Goal: Transaction & Acquisition: Purchase product/service

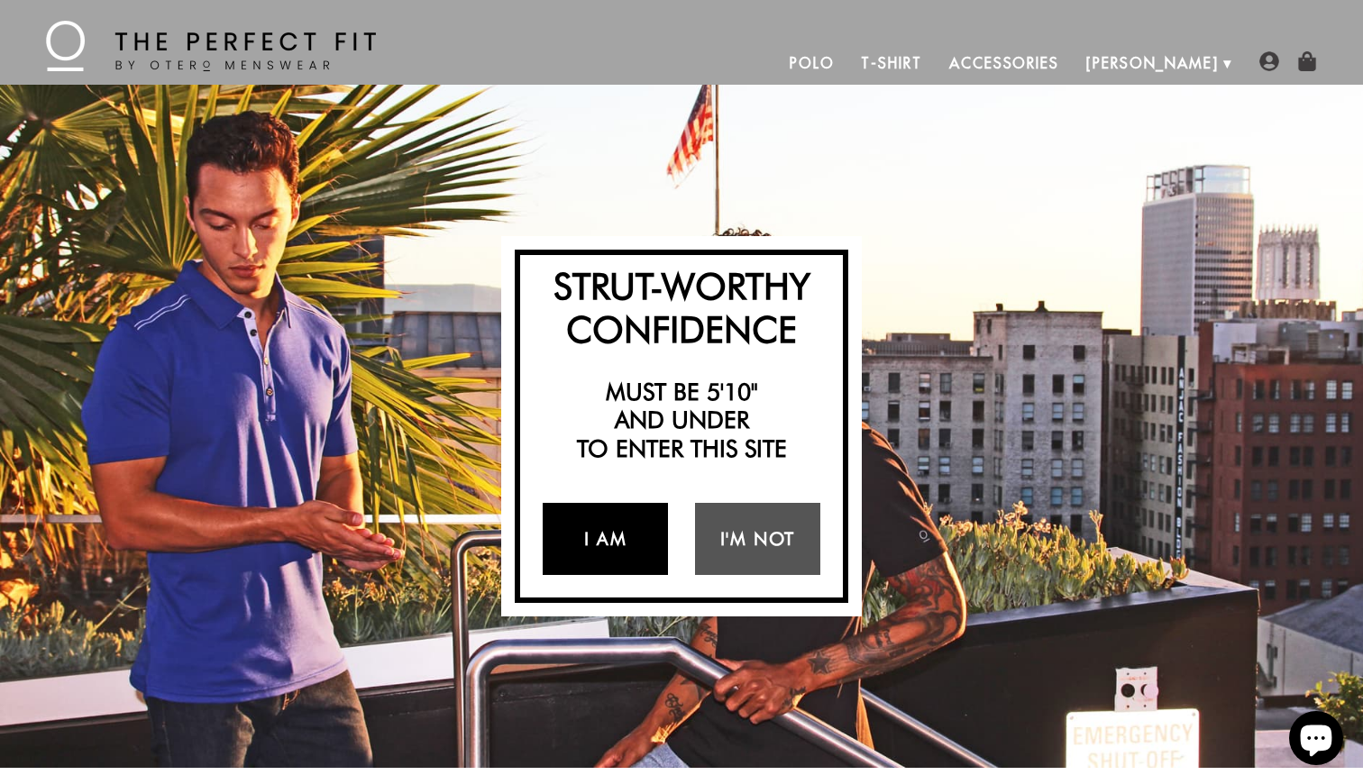
click at [580, 527] on link "I Am" at bounding box center [605, 539] width 125 height 72
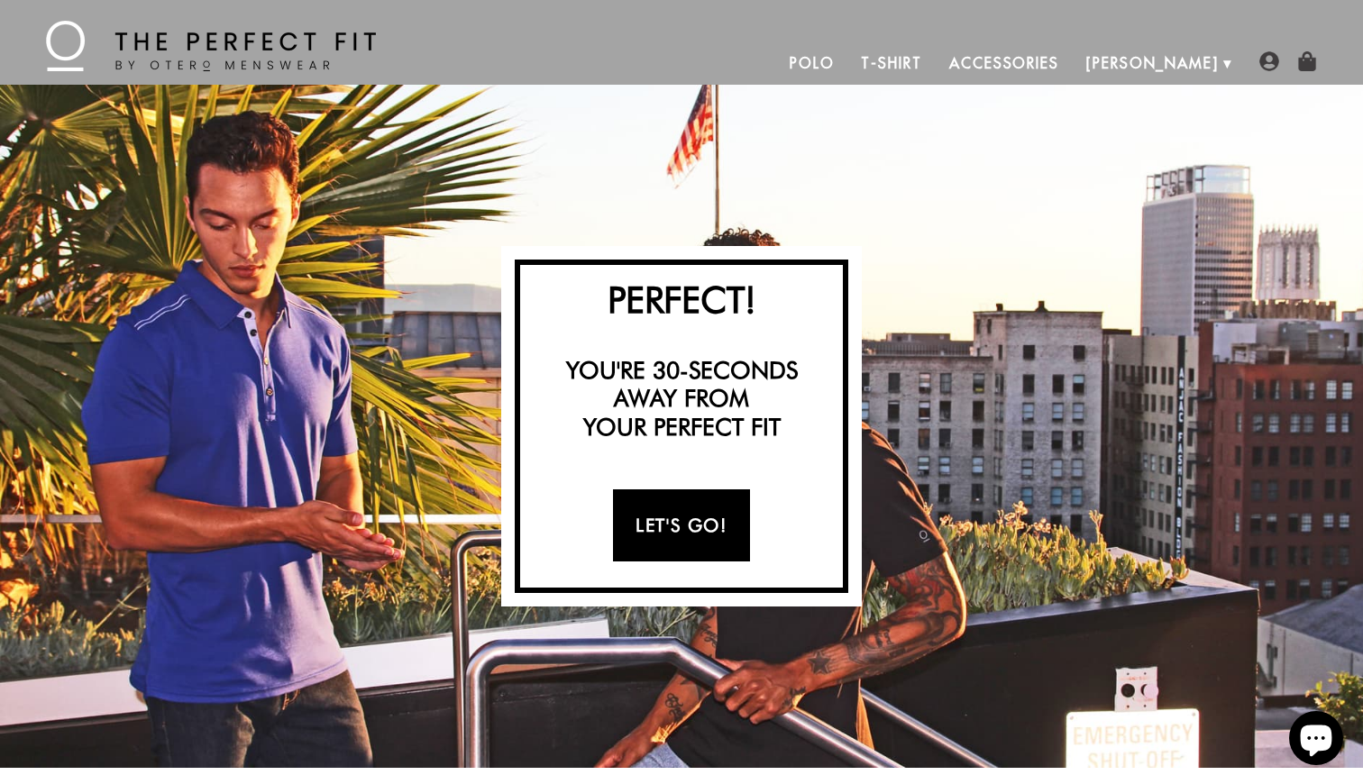
click at [638, 523] on link "Let's Go!" at bounding box center [681, 525] width 136 height 72
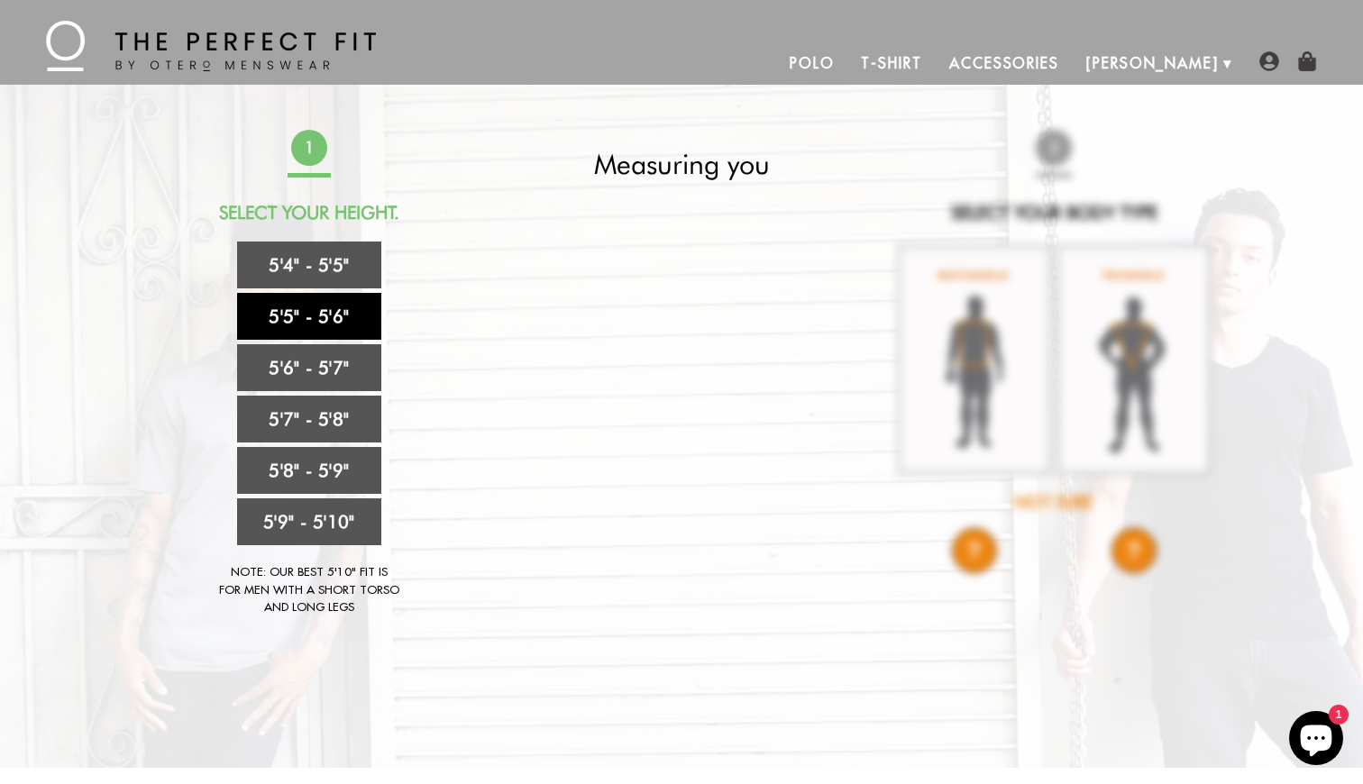
click at [336, 323] on link "5'5" - 5'6"" at bounding box center [309, 316] width 144 height 47
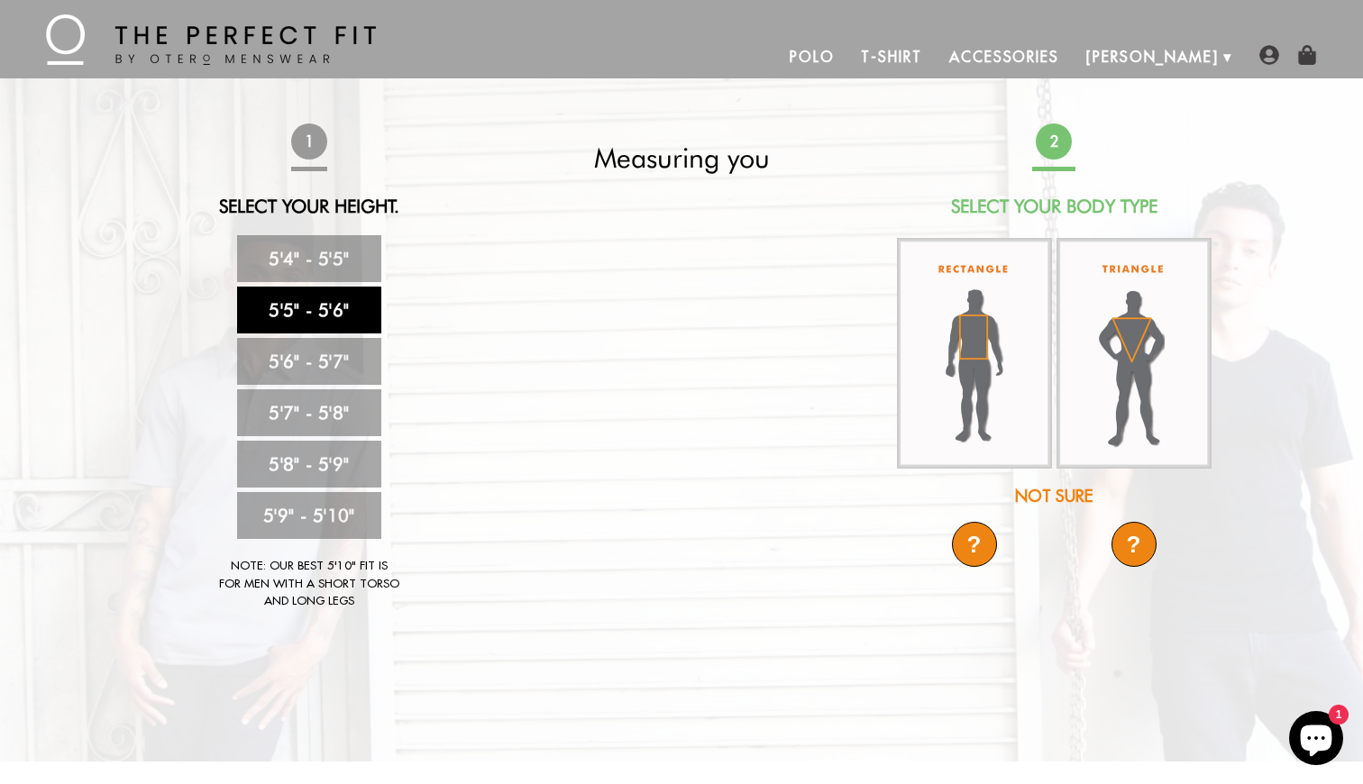
scroll to position [31, 0]
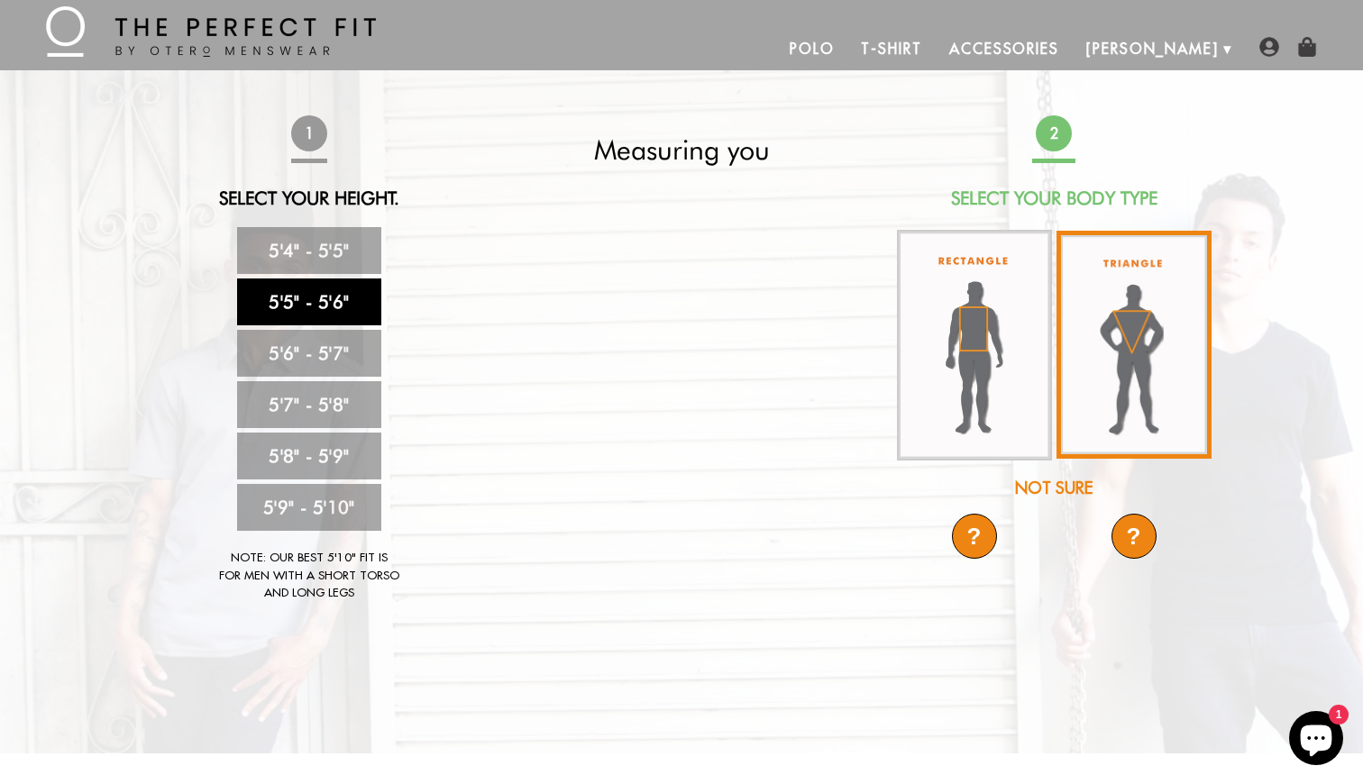
click at [1127, 325] on img at bounding box center [1133, 345] width 155 height 228
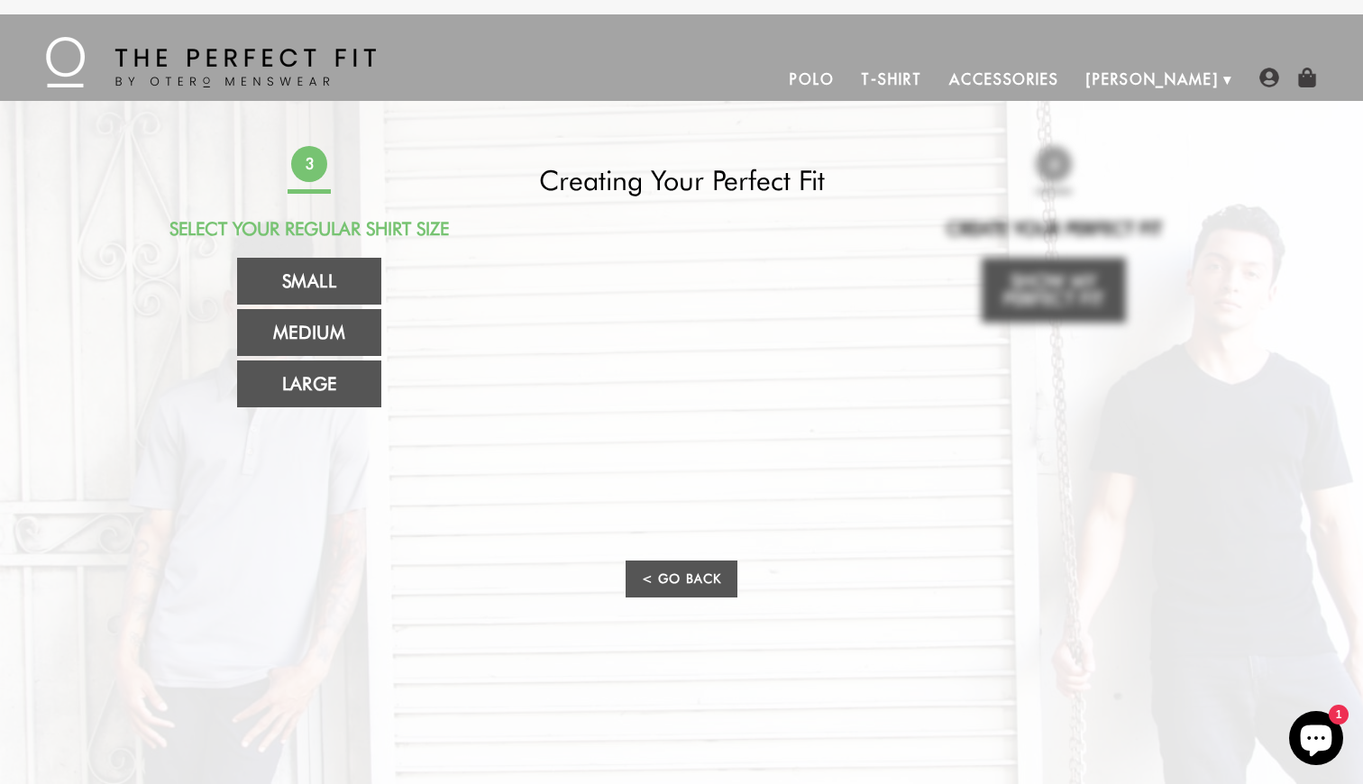
scroll to position [0, 0]
click at [307, 291] on link "Small" at bounding box center [309, 281] width 144 height 47
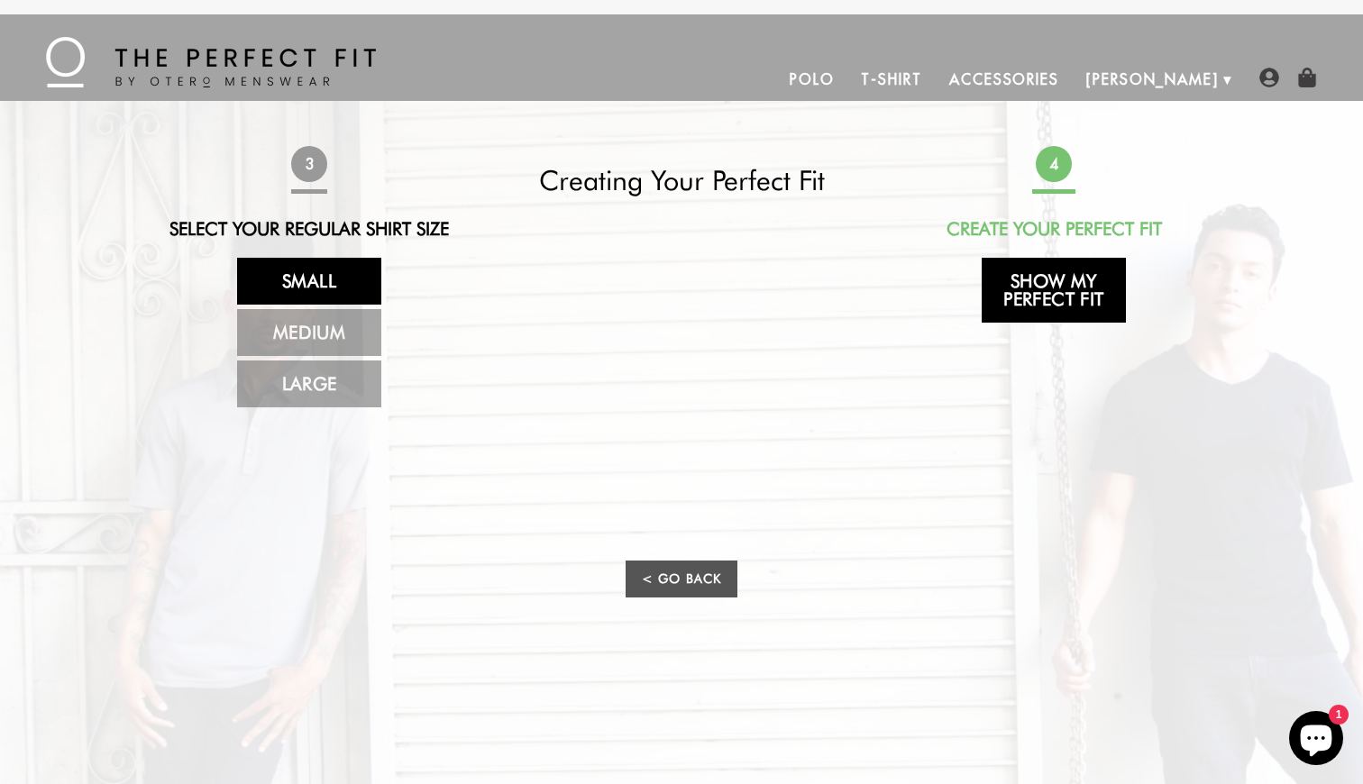
click at [1029, 275] on link "Show My Perfect Fit" at bounding box center [1054, 290] width 144 height 65
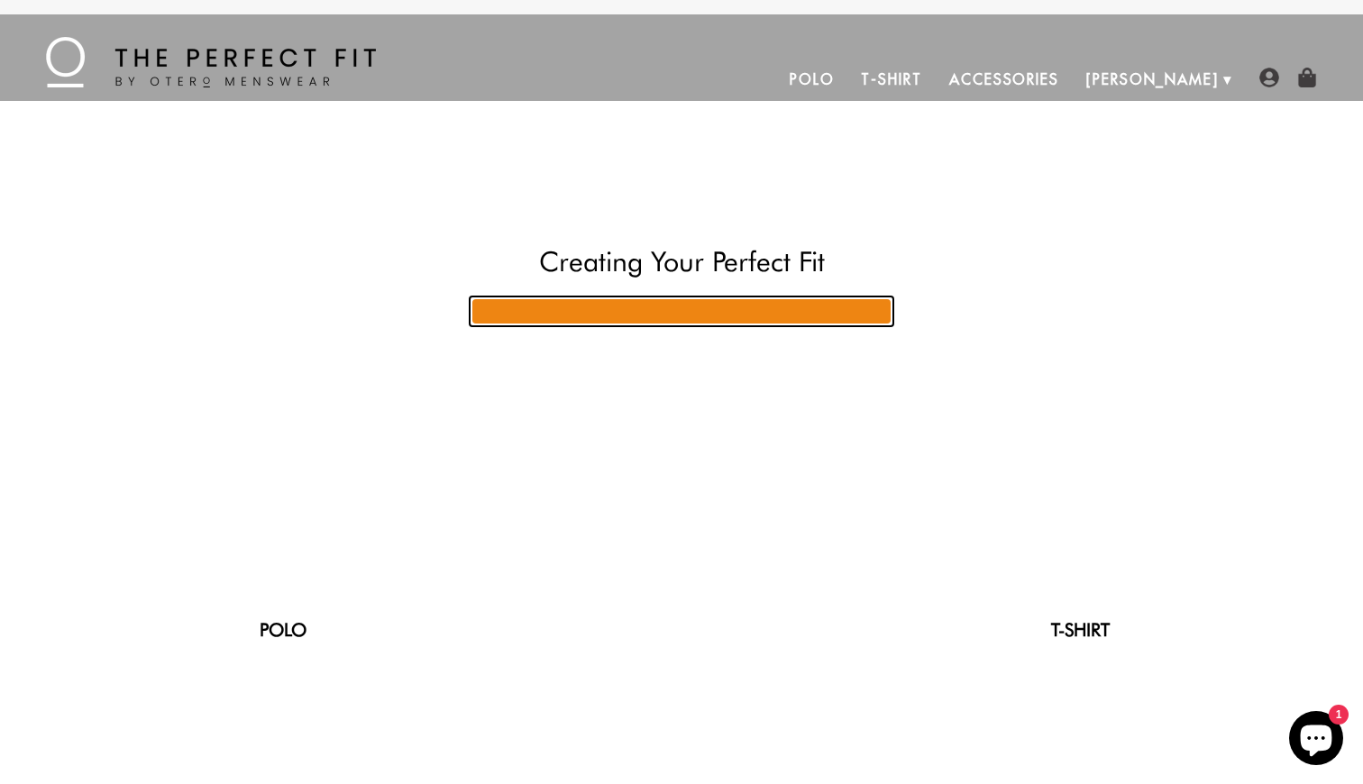
scroll to position [24, 0]
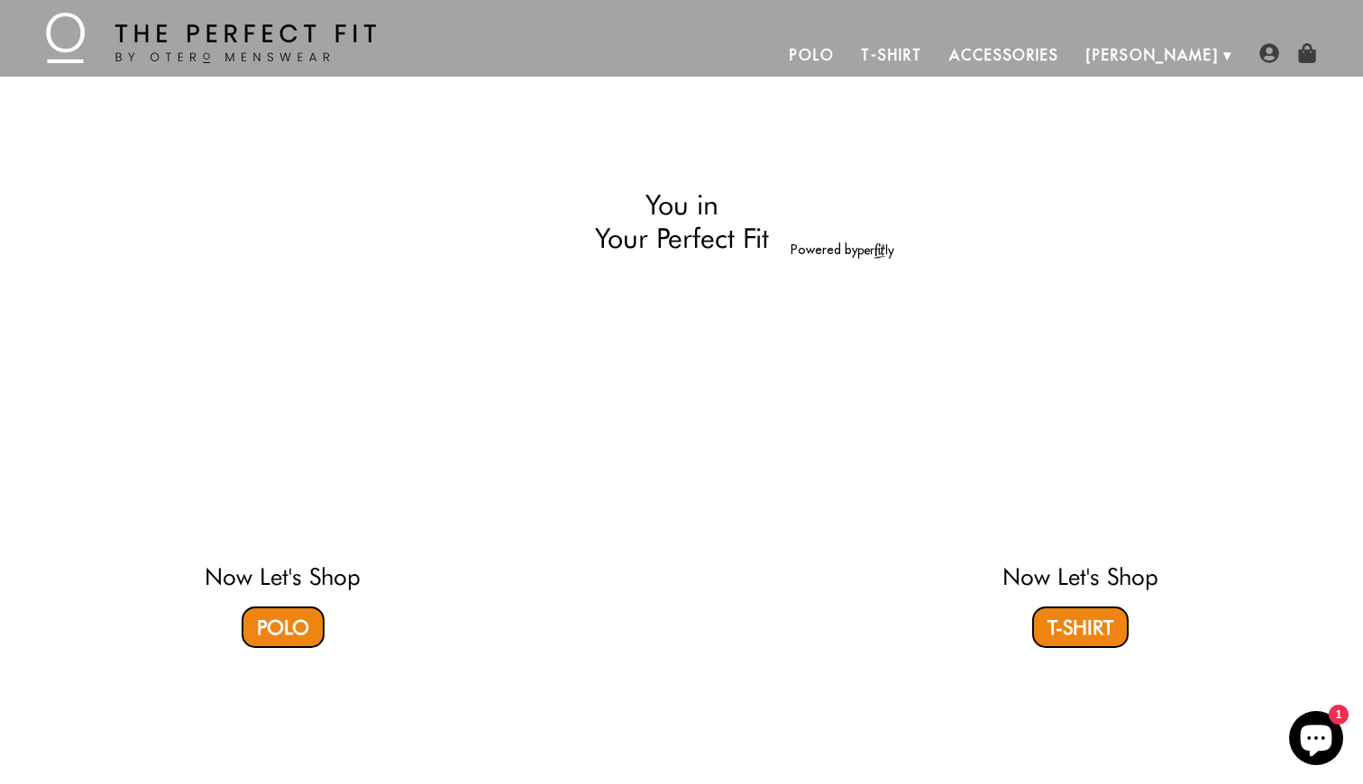
select select "55-56"
select select "triangle"
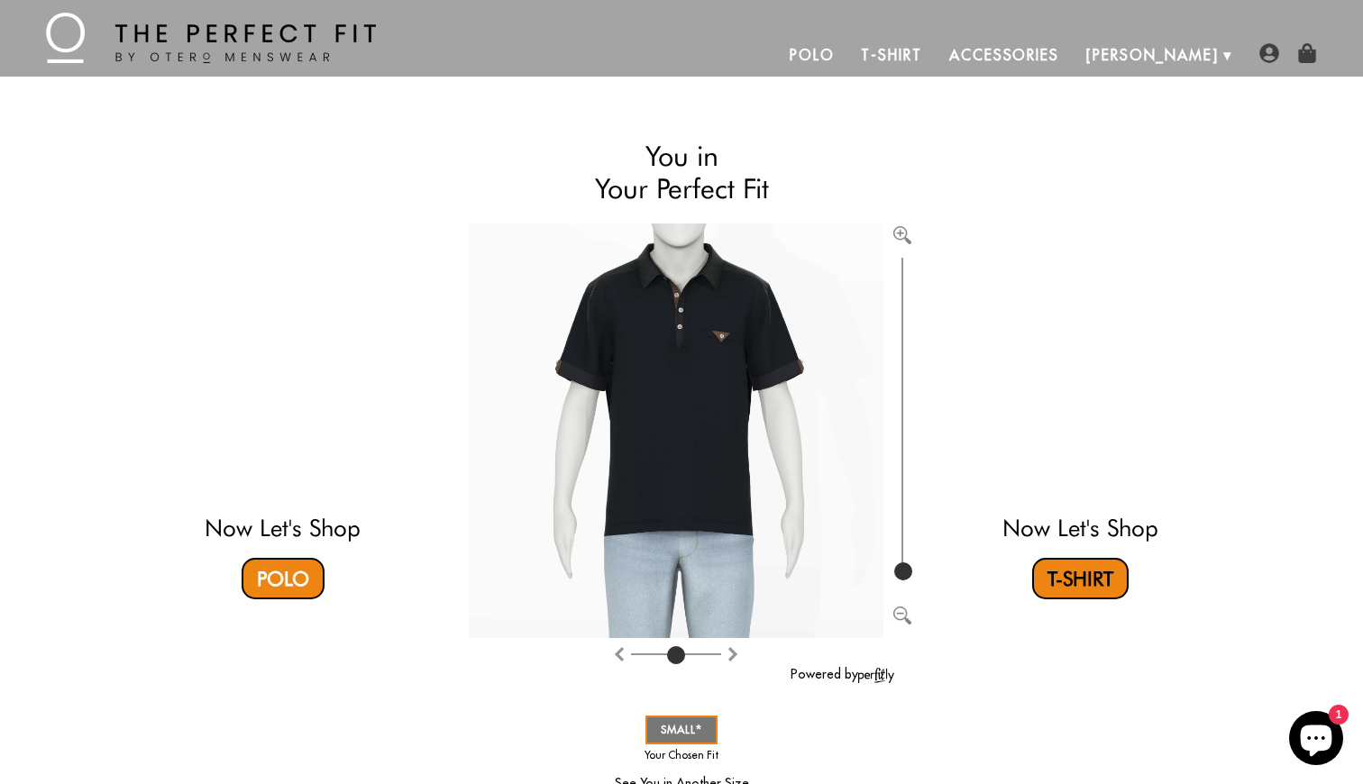
click at [1073, 586] on link "T-Shirt" at bounding box center [1080, 578] width 96 height 41
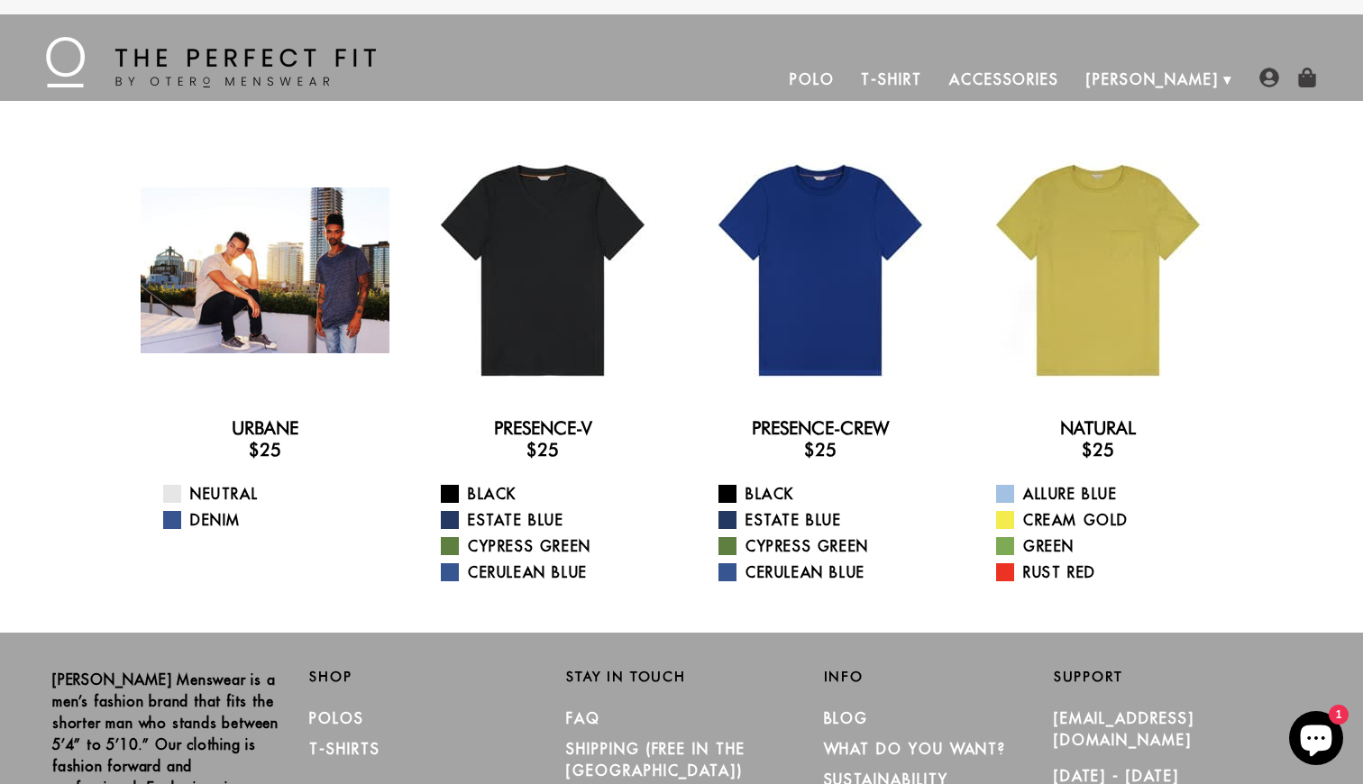
click at [288, 291] on div at bounding box center [265, 270] width 249 height 249
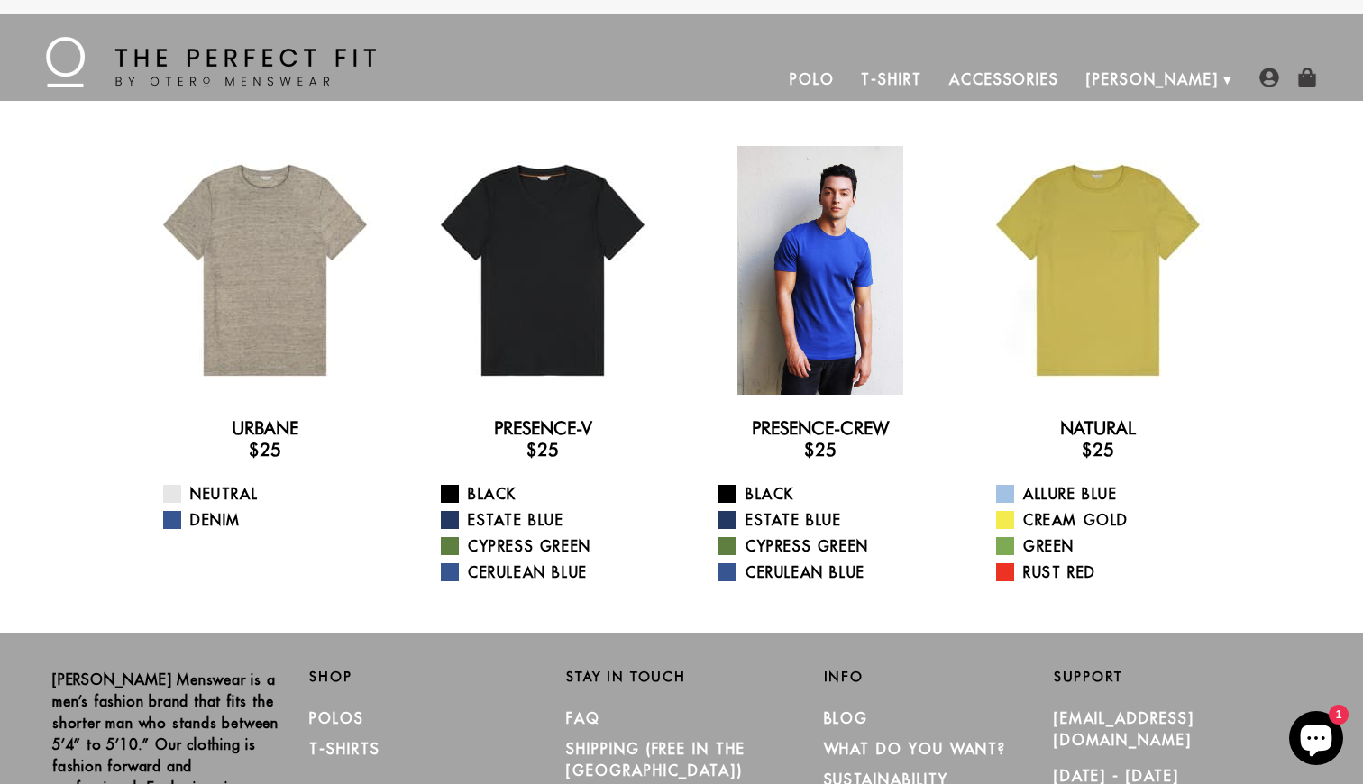
click at [798, 280] on div at bounding box center [820, 270] width 249 height 249
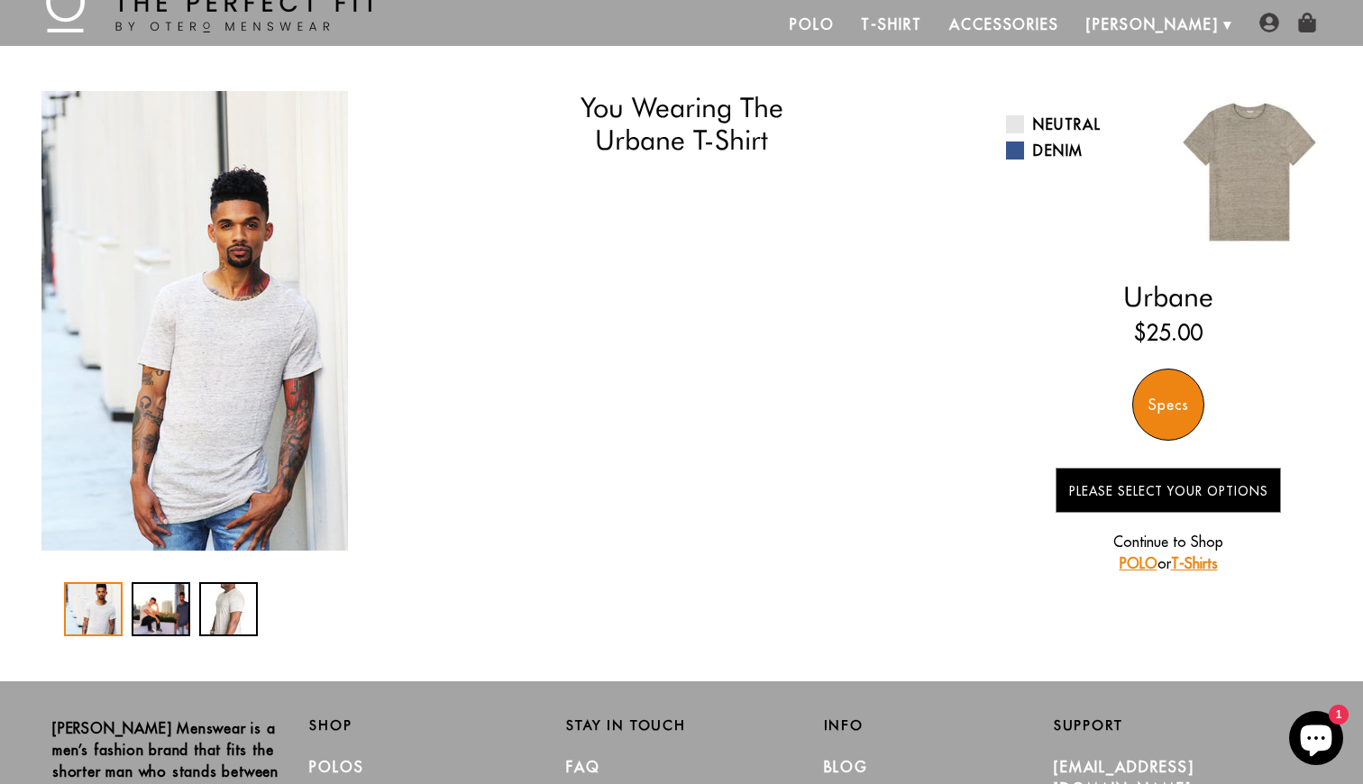
scroll to position [73, 0]
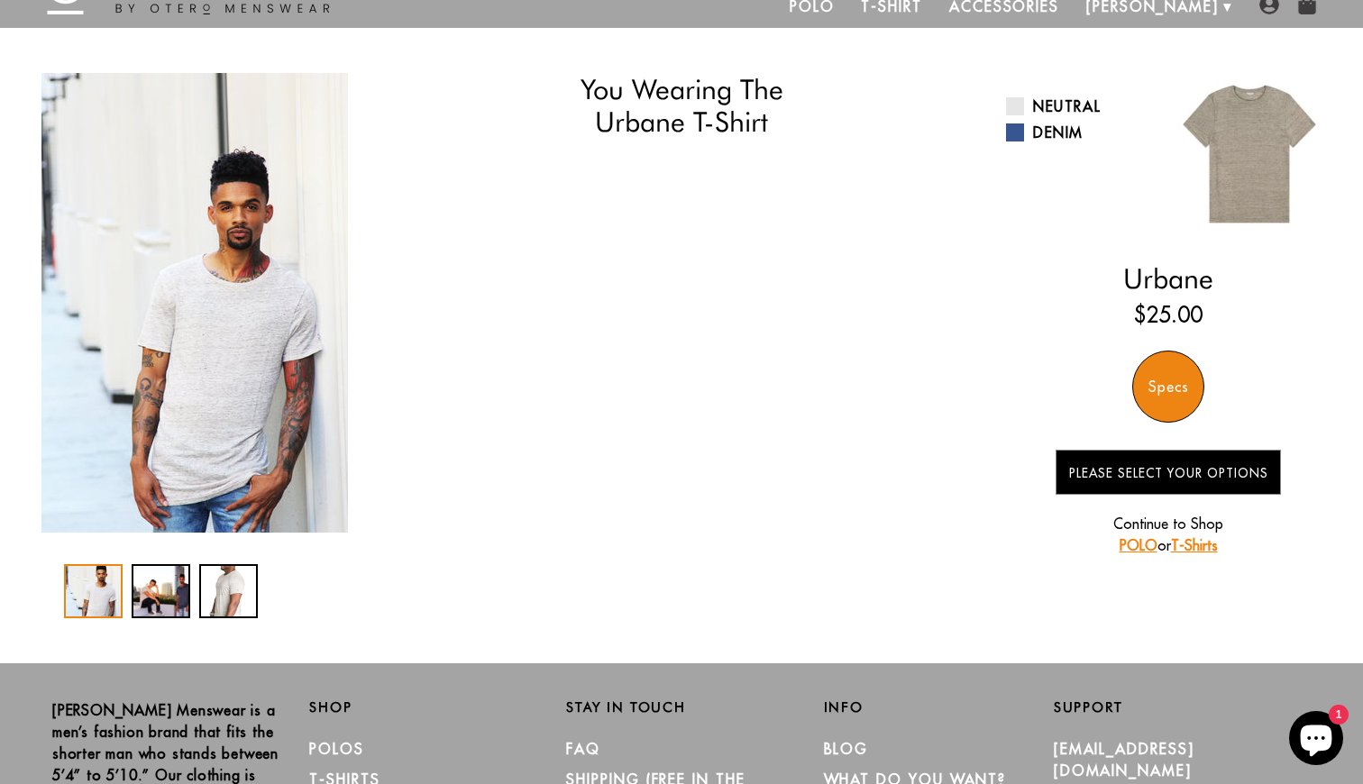
select select "55-56"
select select "triangle"
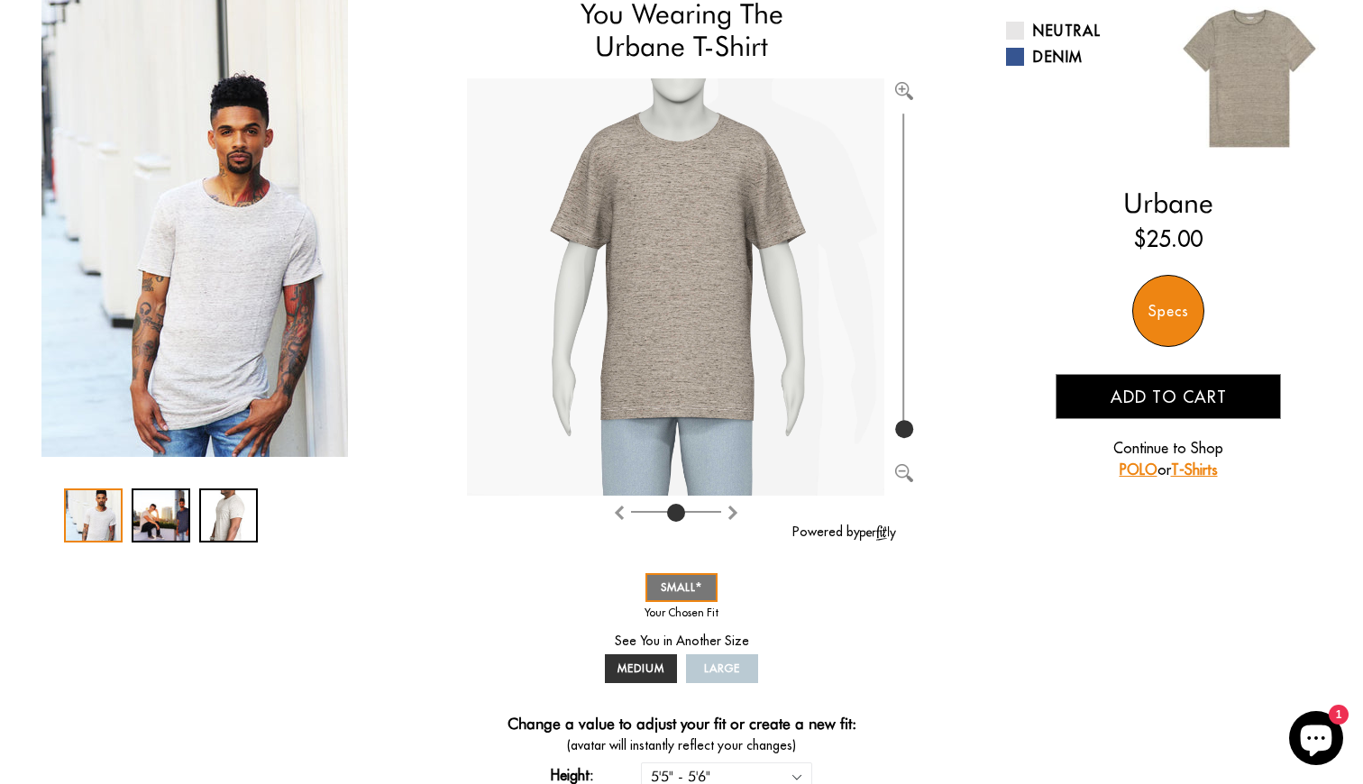
scroll to position [153, 0]
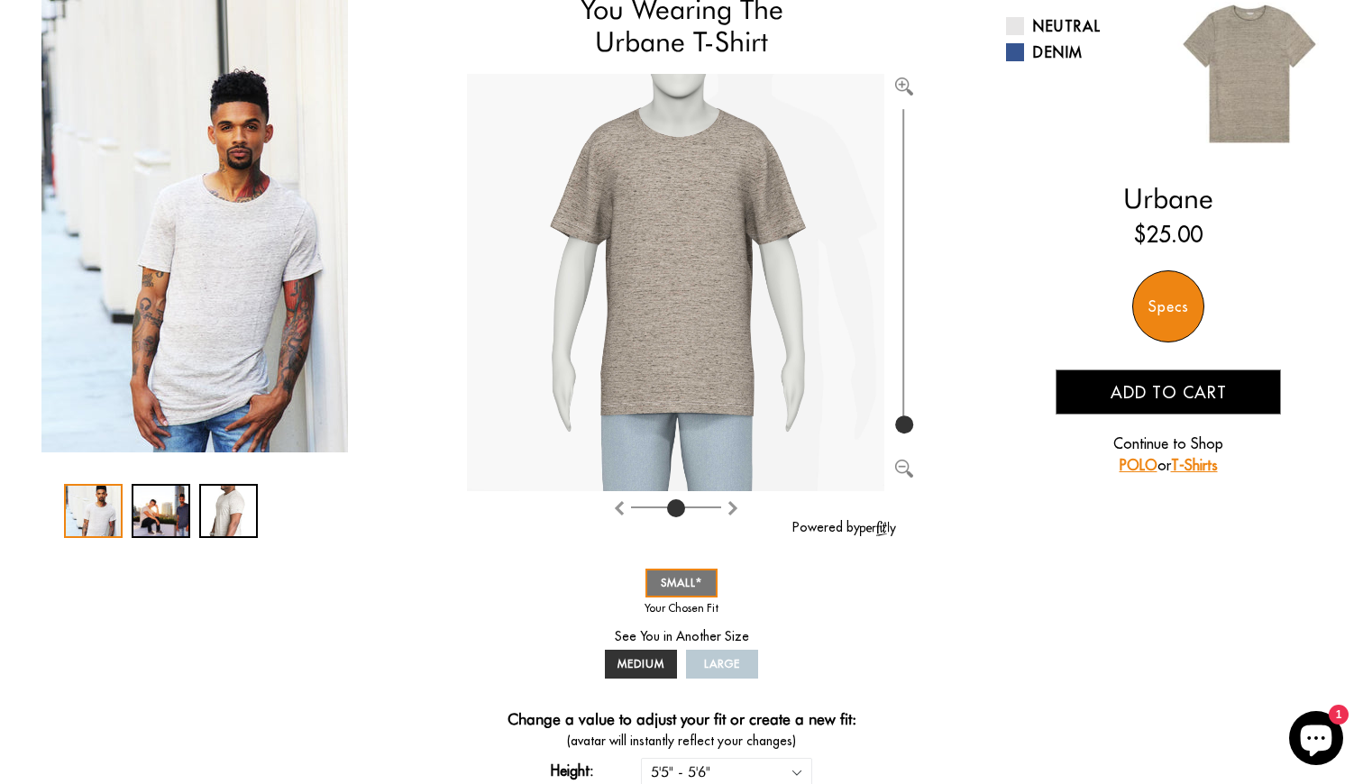
click at [1159, 307] on div "Specs" at bounding box center [1168, 306] width 72 height 72
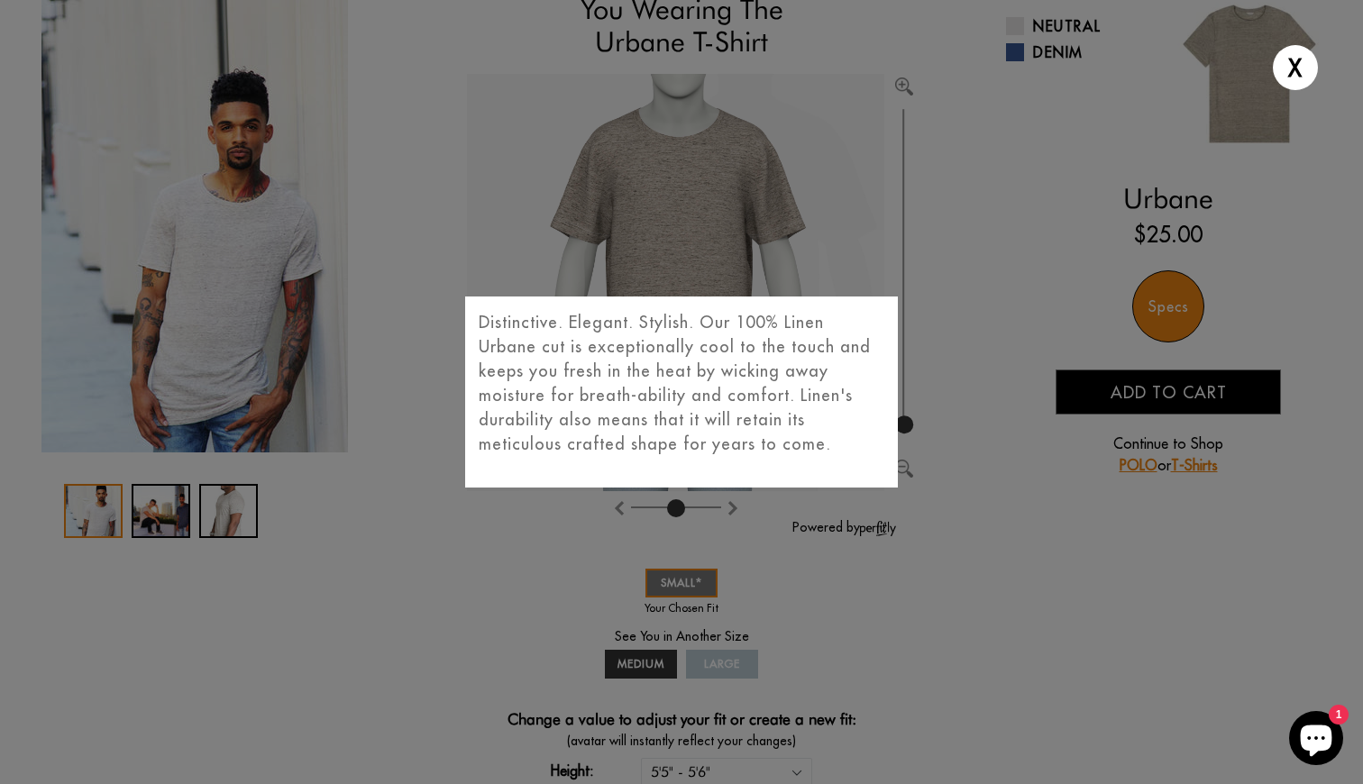
click at [953, 352] on div "X Distinctive. Elegant. Stylish. Our 100% Linen Urbane cut is exceptionally coo…" at bounding box center [681, 392] width 1363 height 784
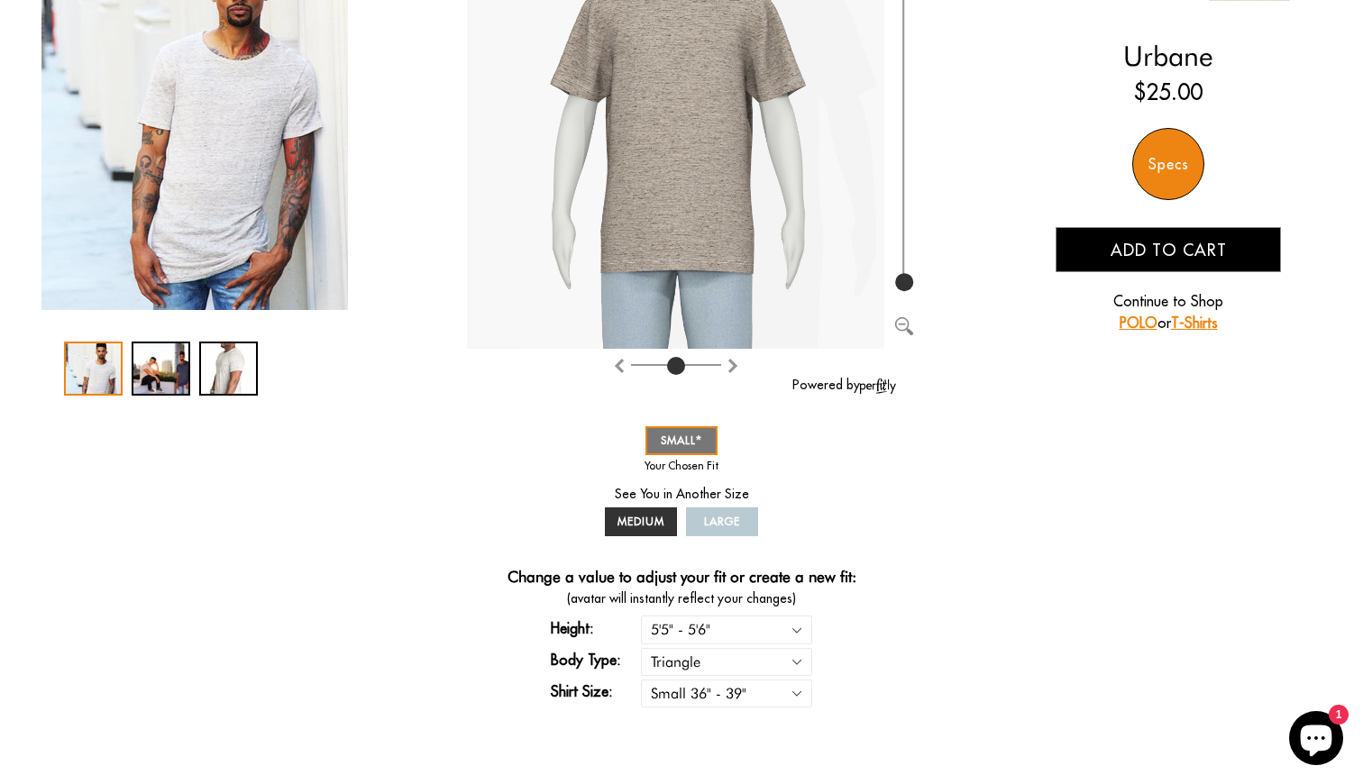
scroll to position [262, 0]
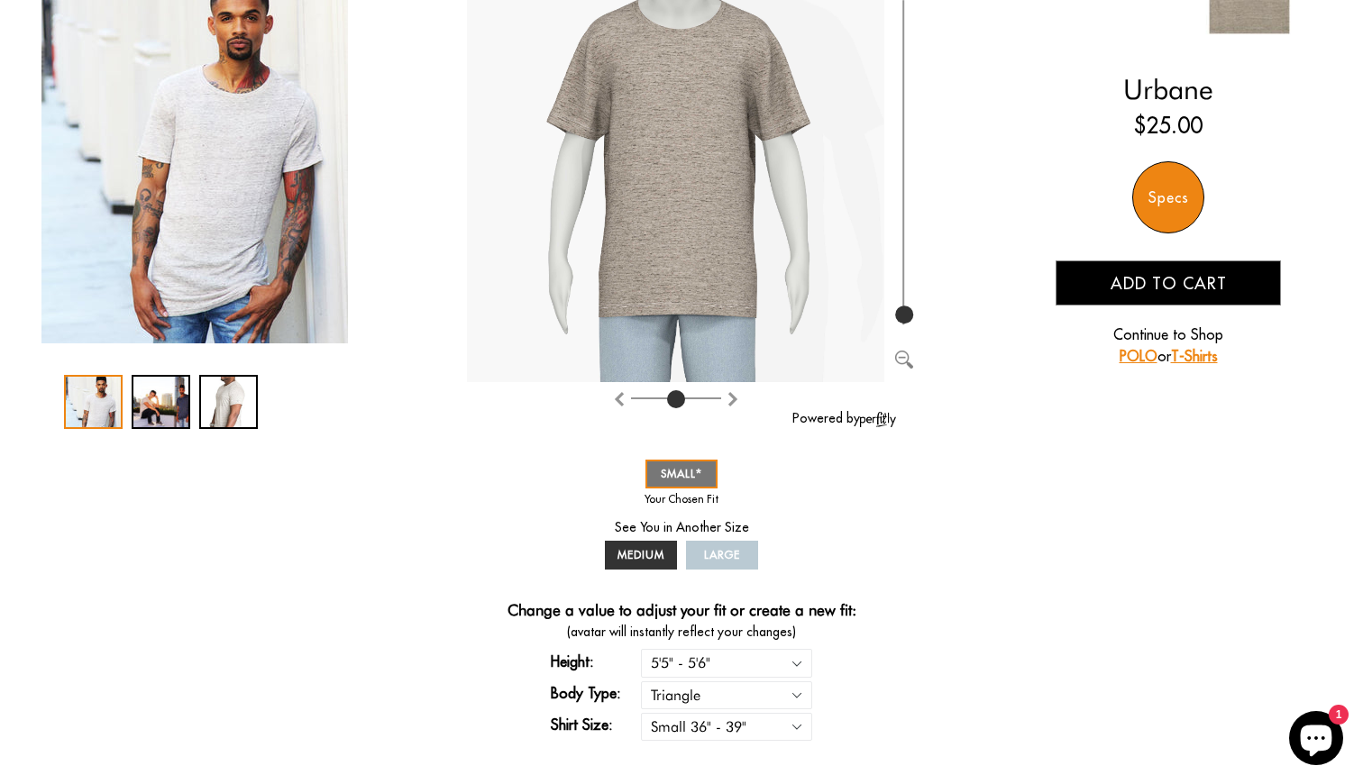
type input "103"
click at [900, 314] on input "range" at bounding box center [904, 161] width 18 height 333
click at [461, 470] on div "You Wearing The Urbane T-Shirt You're only 3 questions away from your perfect f…" at bounding box center [681, 321] width 1298 height 874
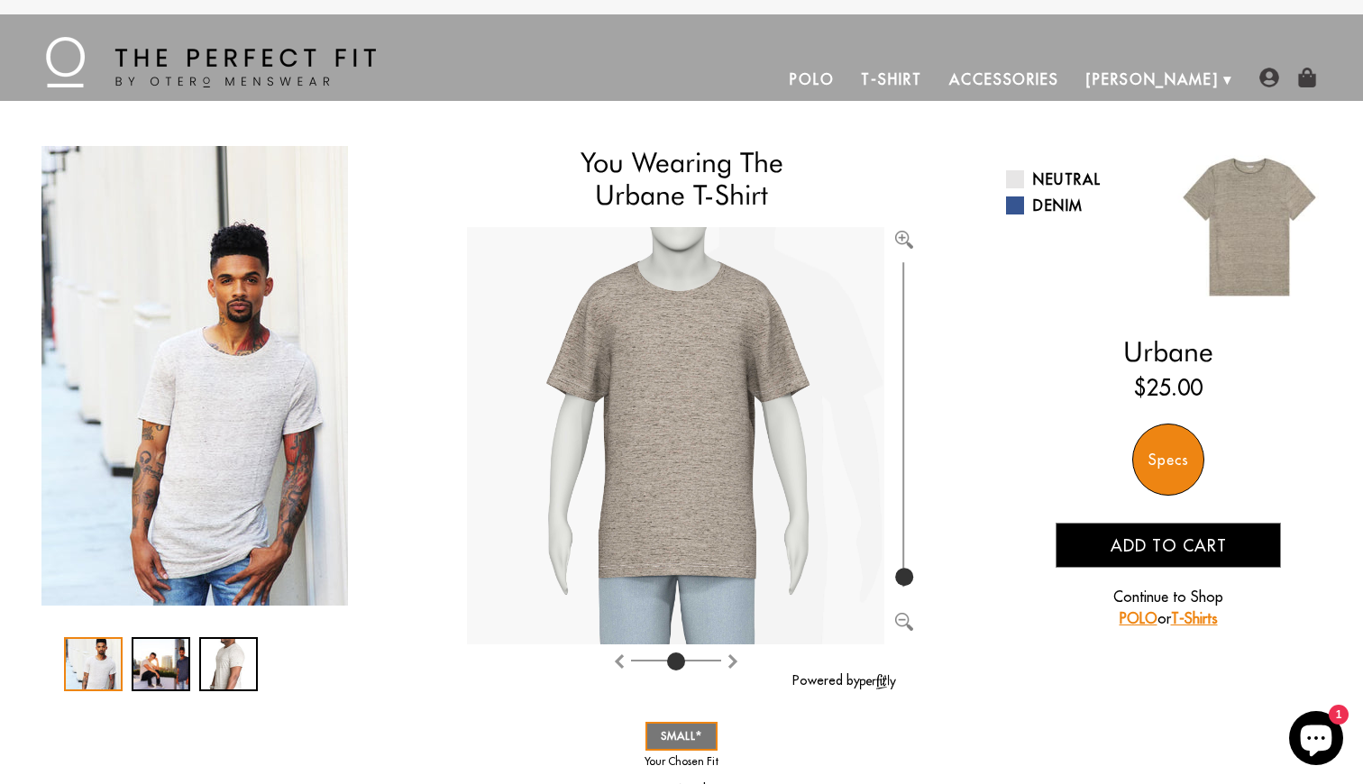
scroll to position [0, 0]
click at [715, 321] on img at bounding box center [676, 441] width 430 height 430
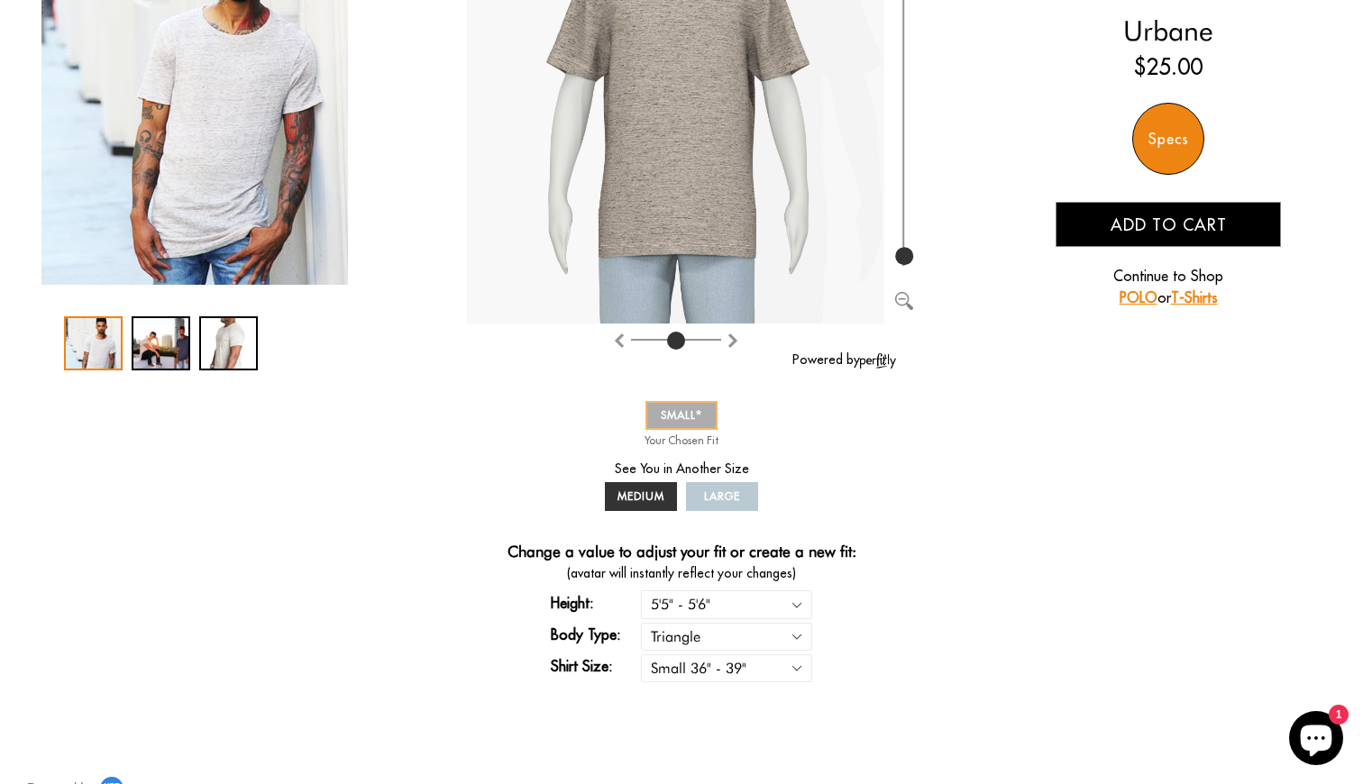
scroll to position [343, 0]
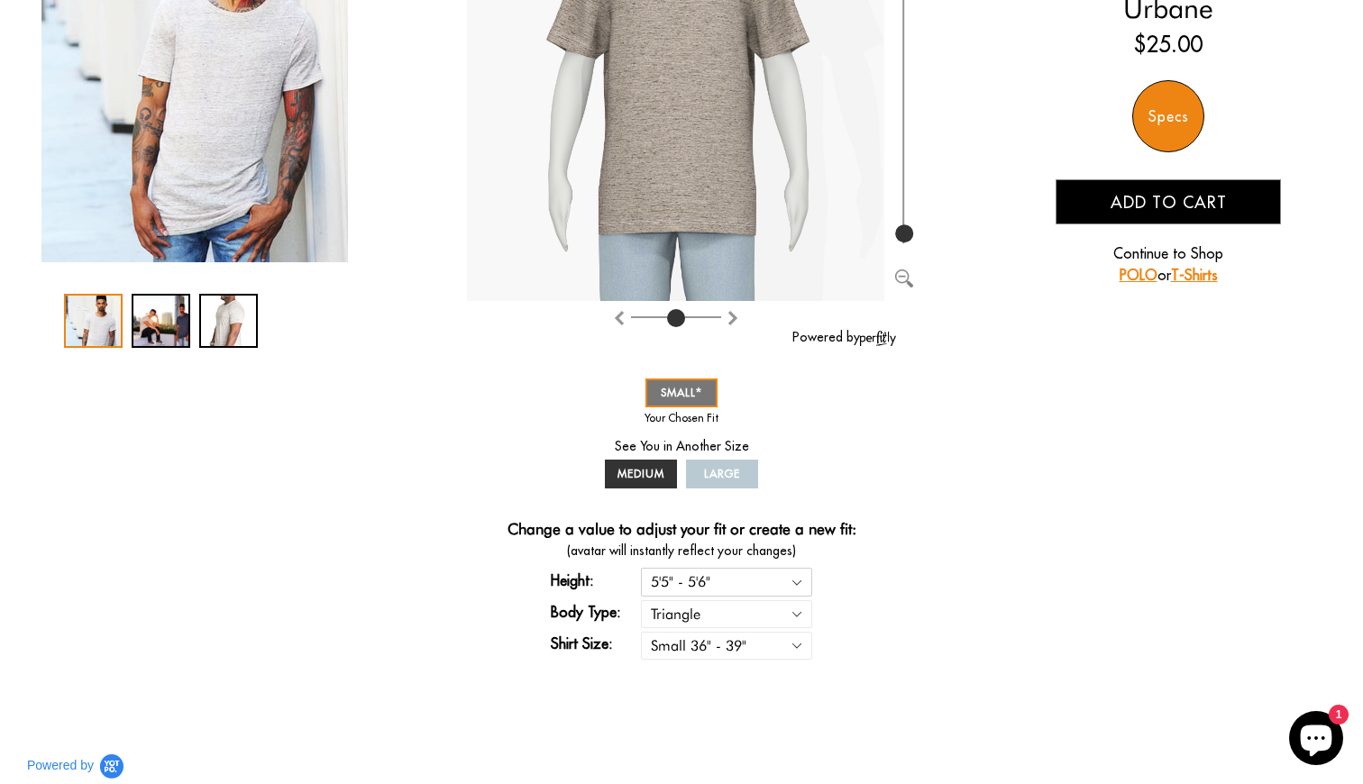
select select "54-55"
type input "100"
select select "triangle"
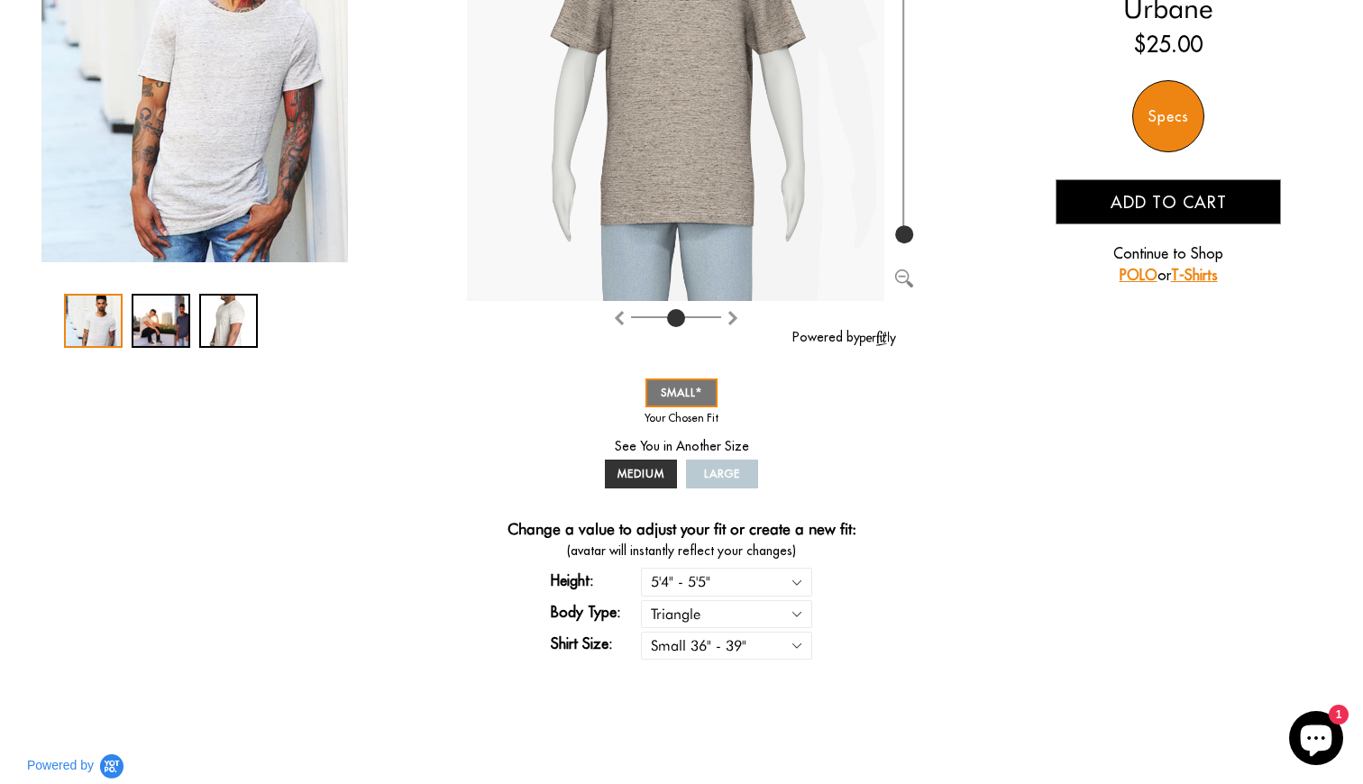
select select "55-56"
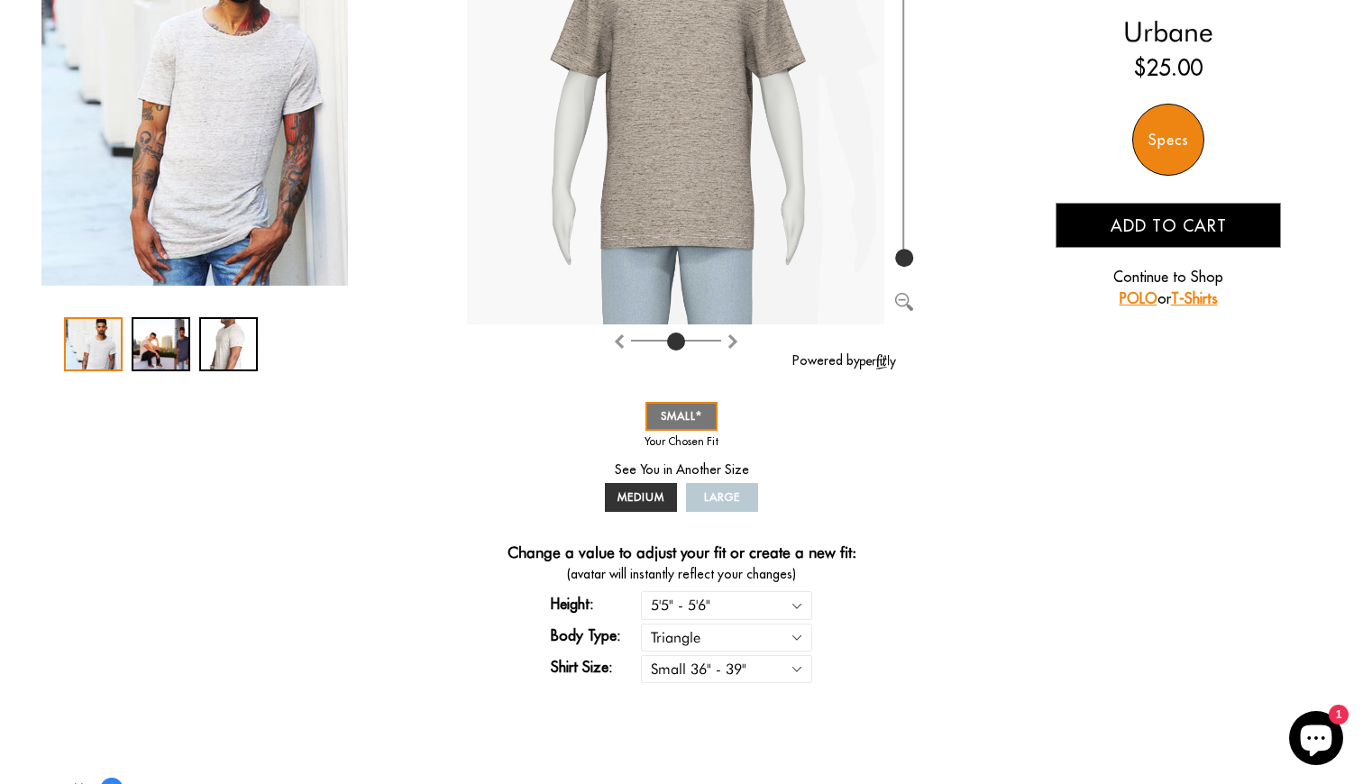
select select "55-56"
select select "triangle"
select select "54-55"
select select "triangle"
click at [863, 577] on span "(avatar will instantly reflect your changes)" at bounding box center [681, 574] width 428 height 19
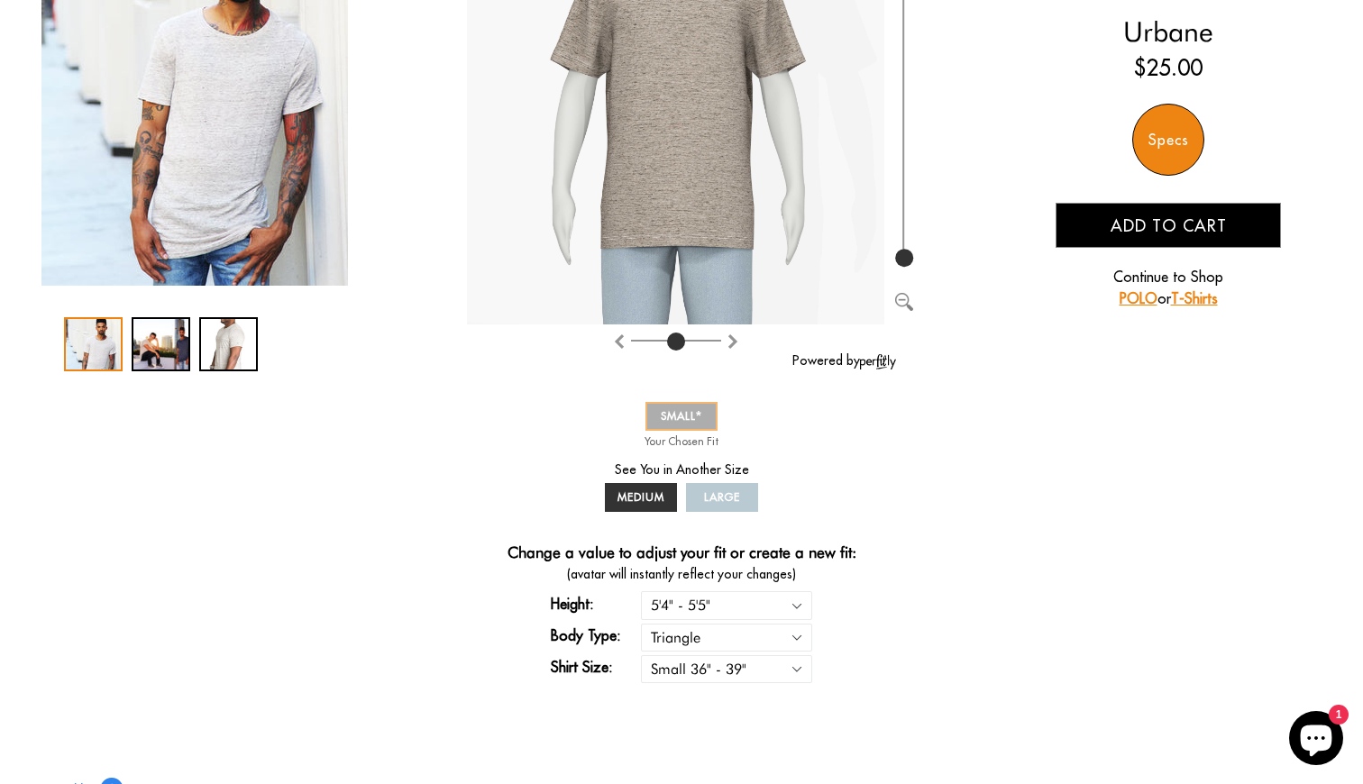
click at [691, 422] on span "SMALL" at bounding box center [681, 416] width 41 height 14
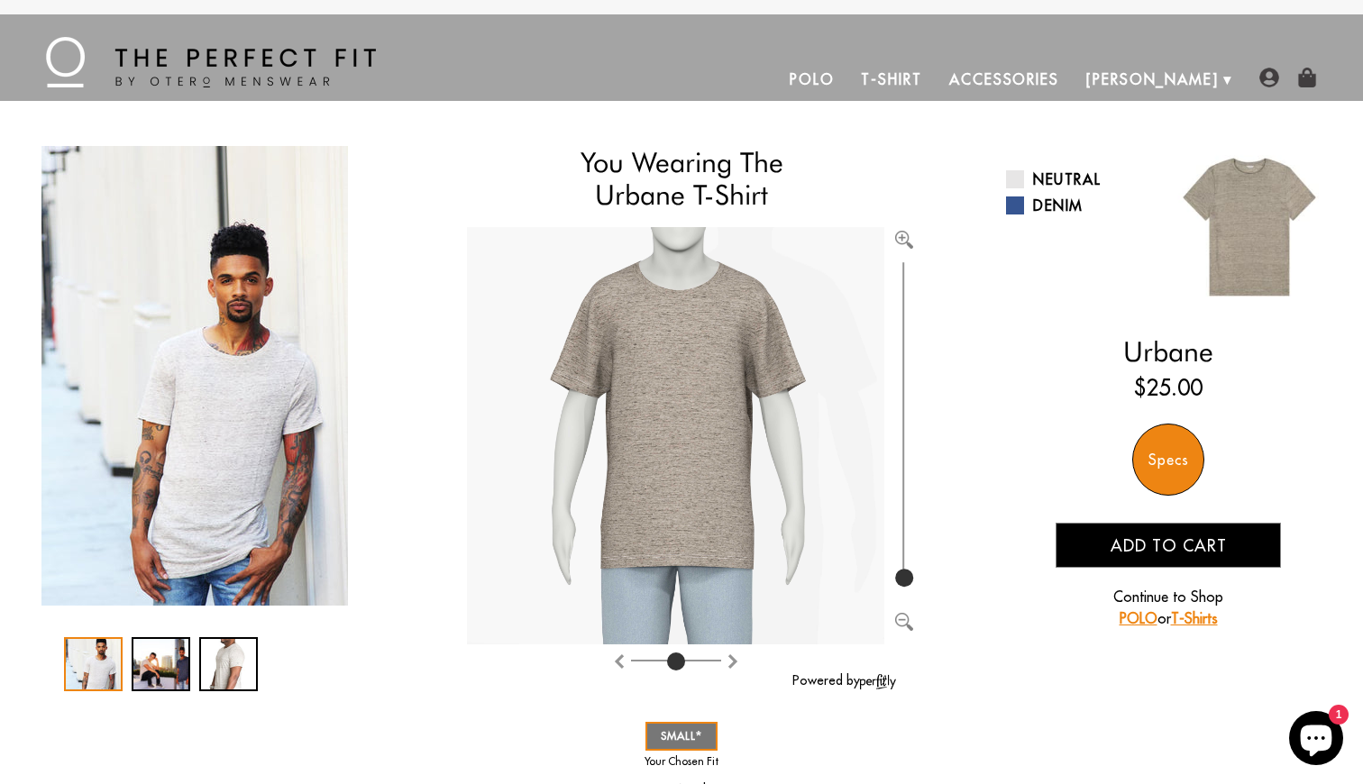
scroll to position [0, 0]
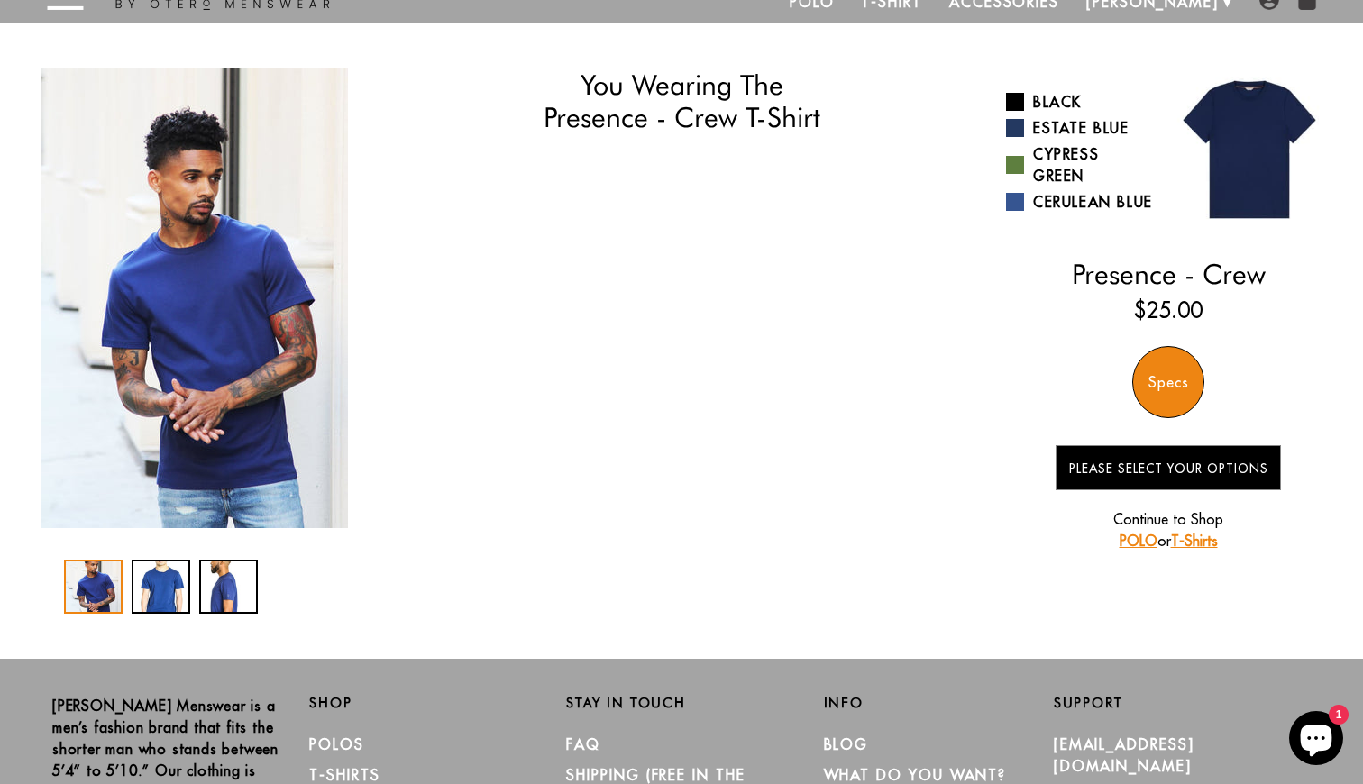
select select "triangle"
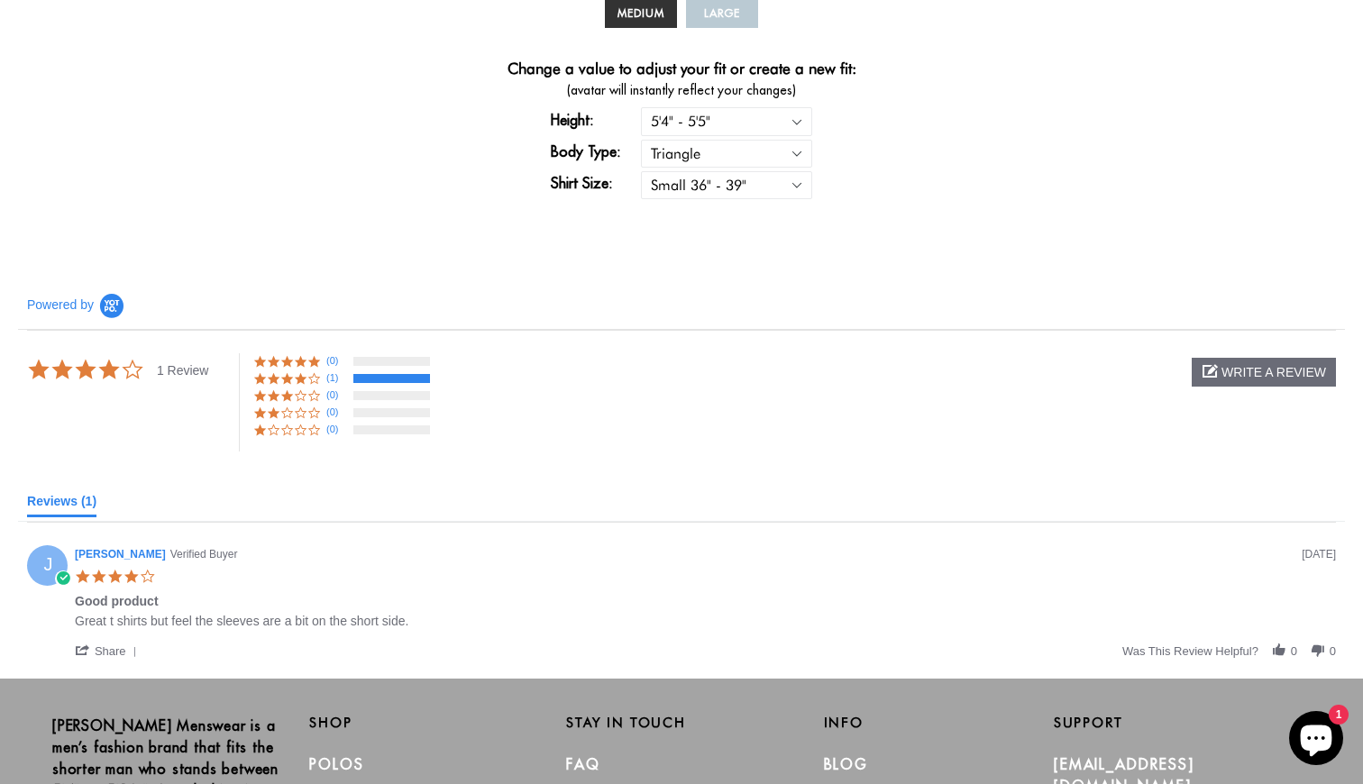
scroll to position [806, 0]
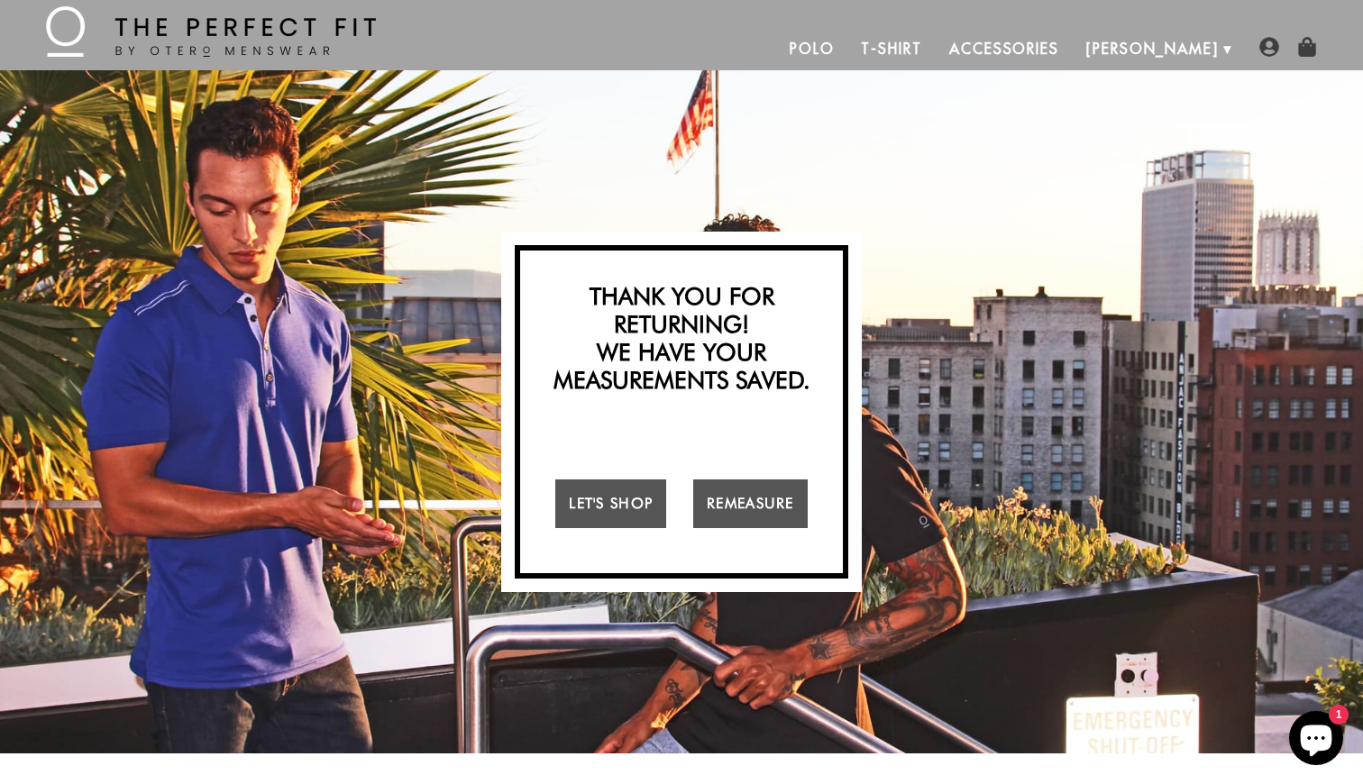
scroll to position [16, 0]
